Goal: Navigation & Orientation: Find specific page/section

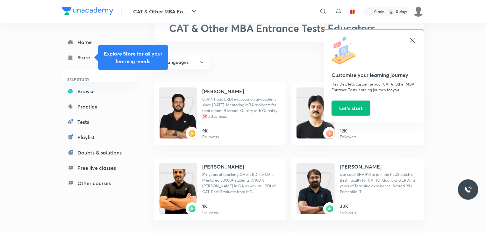
click at [411, 39] on icon at bounding box center [413, 40] width 8 height 8
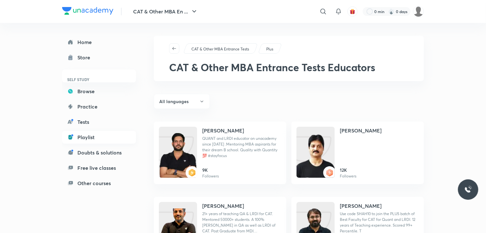
click at [87, 142] on link "Playlist" at bounding box center [99, 137] width 74 height 13
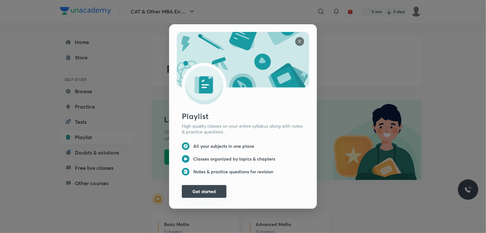
click at [208, 190] on button "Get started" at bounding box center [204, 191] width 45 height 13
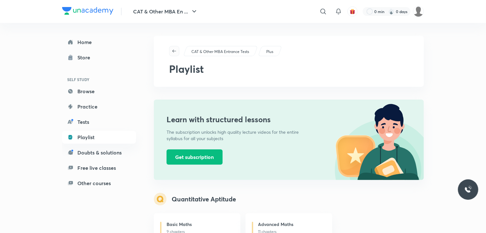
click at [176, 50] on icon "button" at bounding box center [174, 50] width 5 height 5
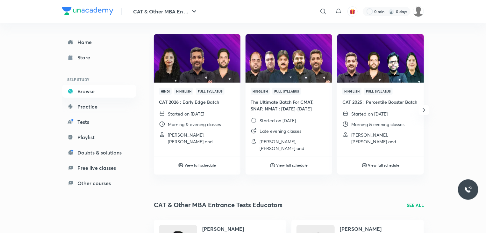
scroll to position [80, 0]
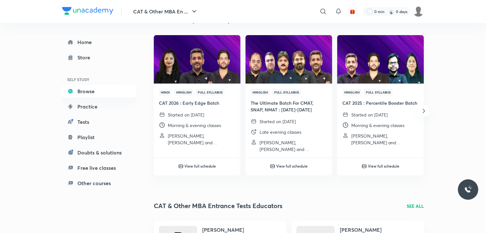
click at [423, 112] on icon "button" at bounding box center [424, 111] width 8 height 8
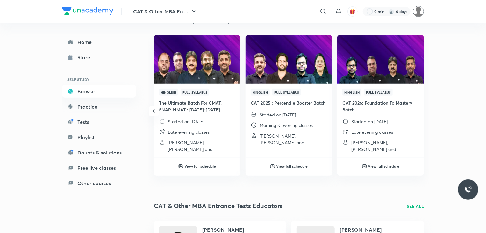
click at [421, 13] on img at bounding box center [418, 11] width 11 height 11
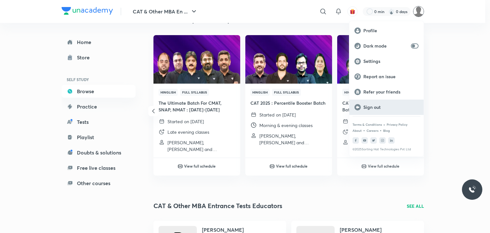
click at [373, 106] on p "Sign out" at bounding box center [390, 107] width 55 height 6
